Goal: Task Accomplishment & Management: Use online tool/utility

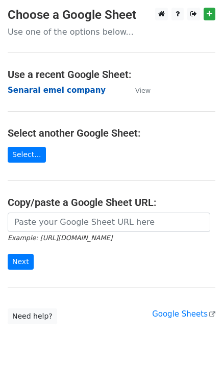
click at [51, 92] on strong "Senarai emel company" at bounding box center [57, 90] width 98 height 9
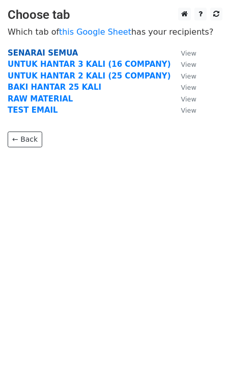
click at [39, 50] on strong "SENARAI SEMUA" at bounding box center [43, 52] width 70 height 9
